Goal: Check status: Check status

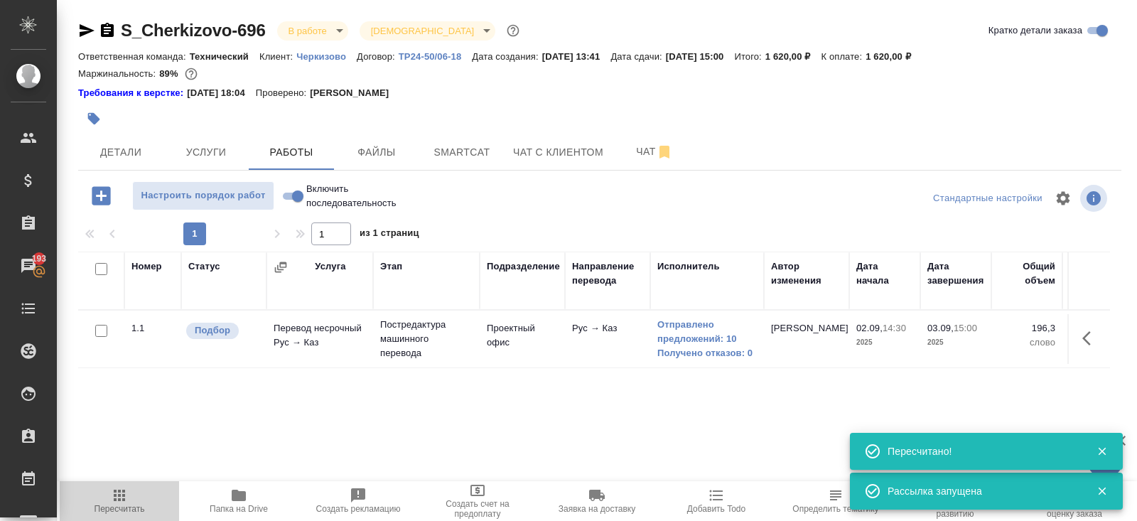
click at [115, 505] on span "Пересчитать" at bounding box center [120, 509] width 50 height 10
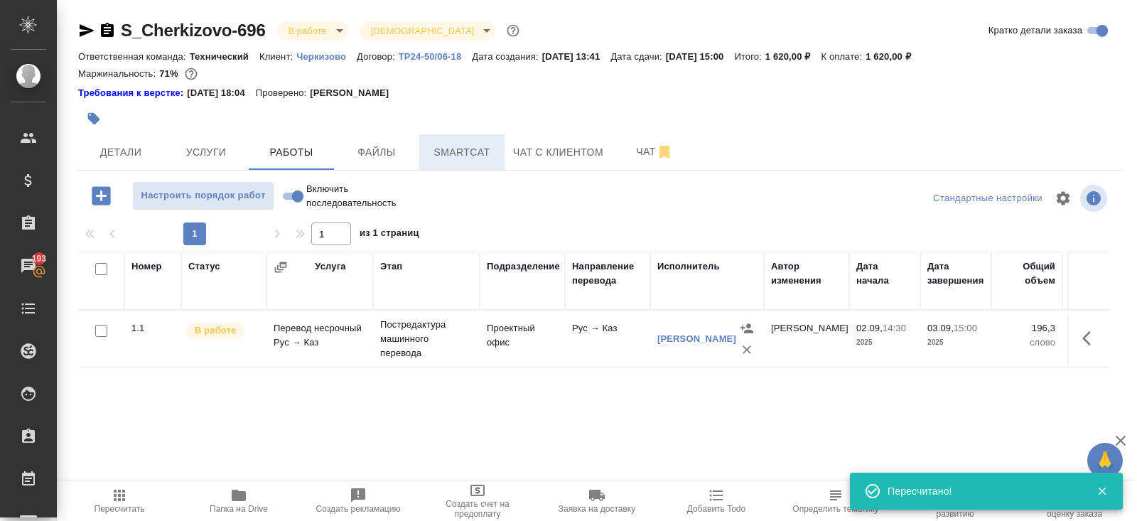
click at [450, 157] on span "Smartcat" at bounding box center [462, 153] width 68 height 18
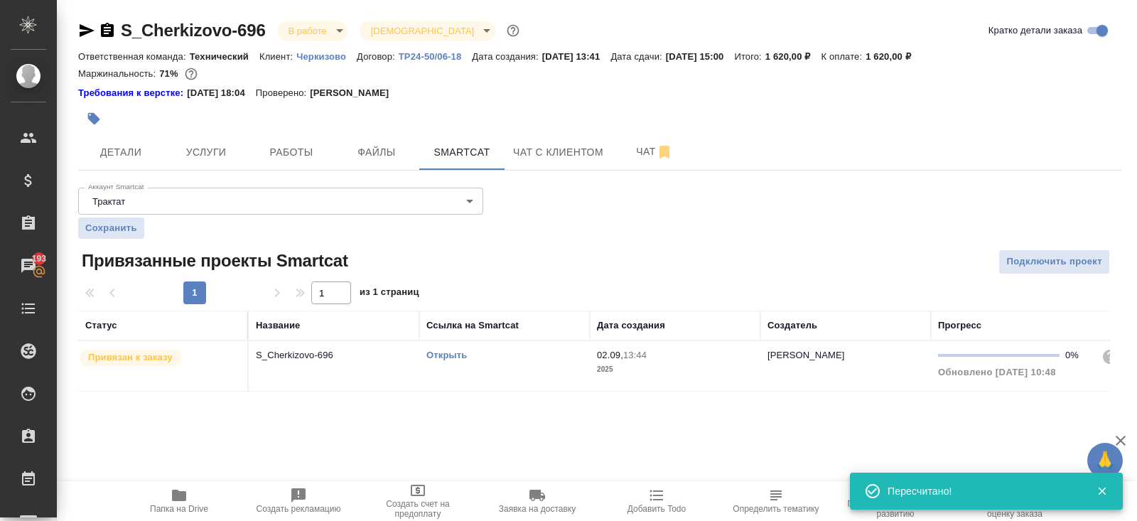
click at [457, 352] on link "Открыть" at bounding box center [447, 355] width 41 height 11
